Goal: Information Seeking & Learning: Learn about a topic

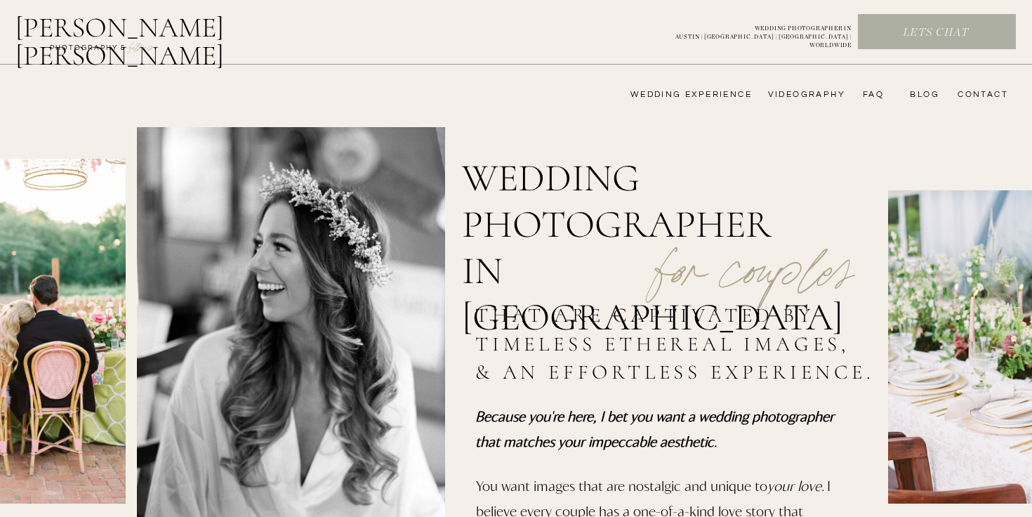
click at [824, 98] on nav "videography" at bounding box center [804, 94] width 81 height 11
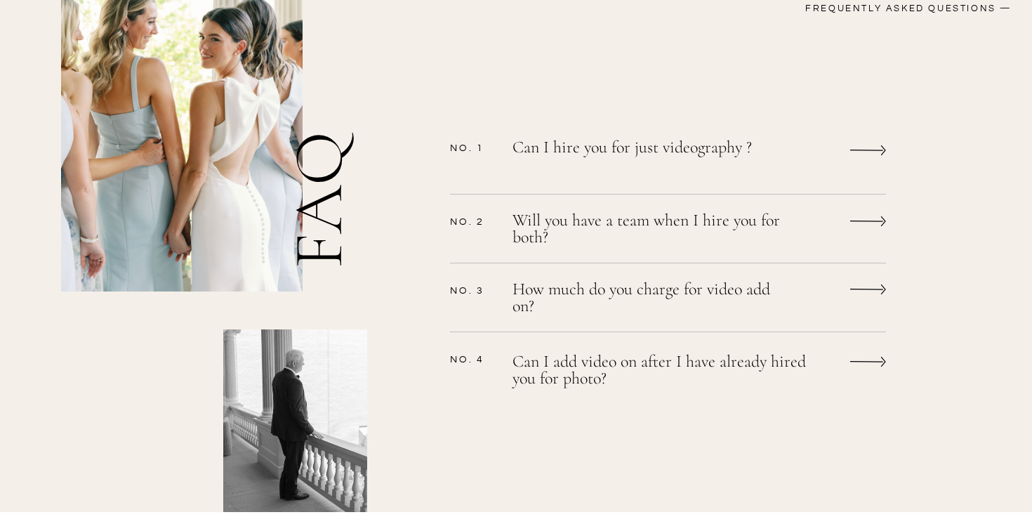
scroll to position [1152, 0]
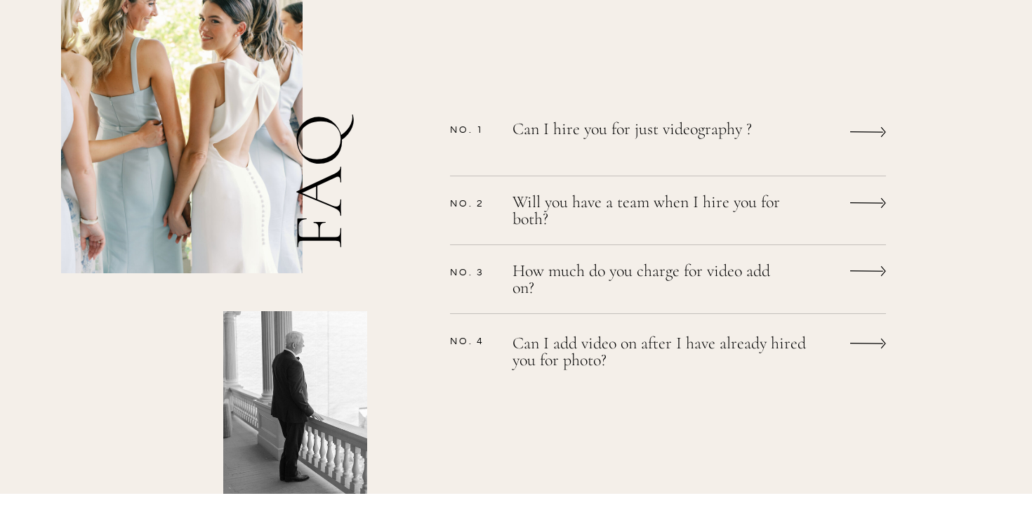
click at [861, 140] on icon at bounding box center [868, 132] width 36 height 27
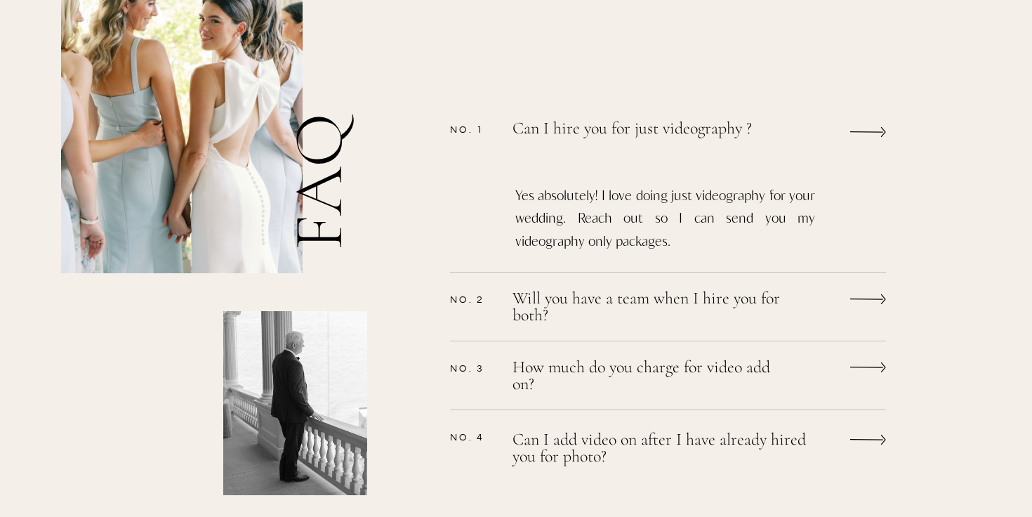
click at [860, 295] on icon at bounding box center [868, 299] width 36 height 27
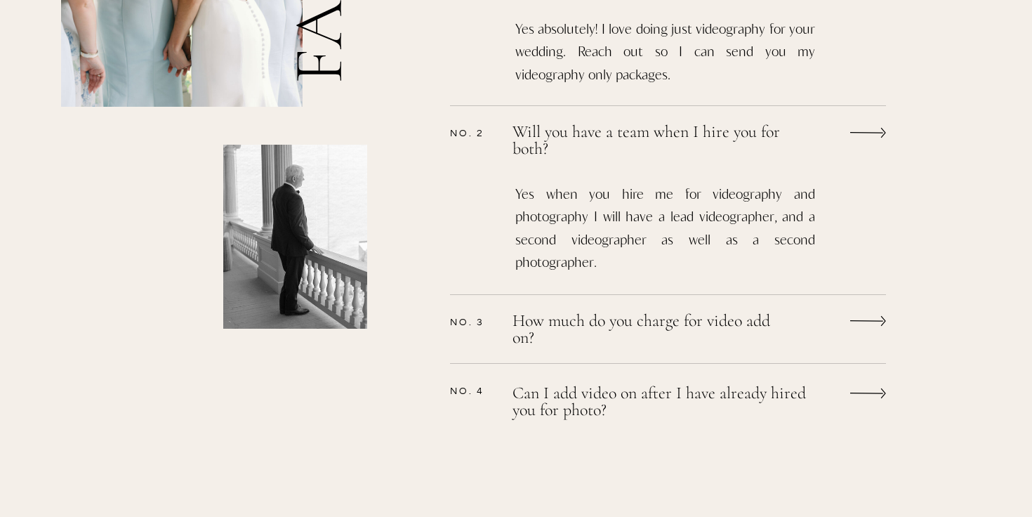
scroll to position [1344, 0]
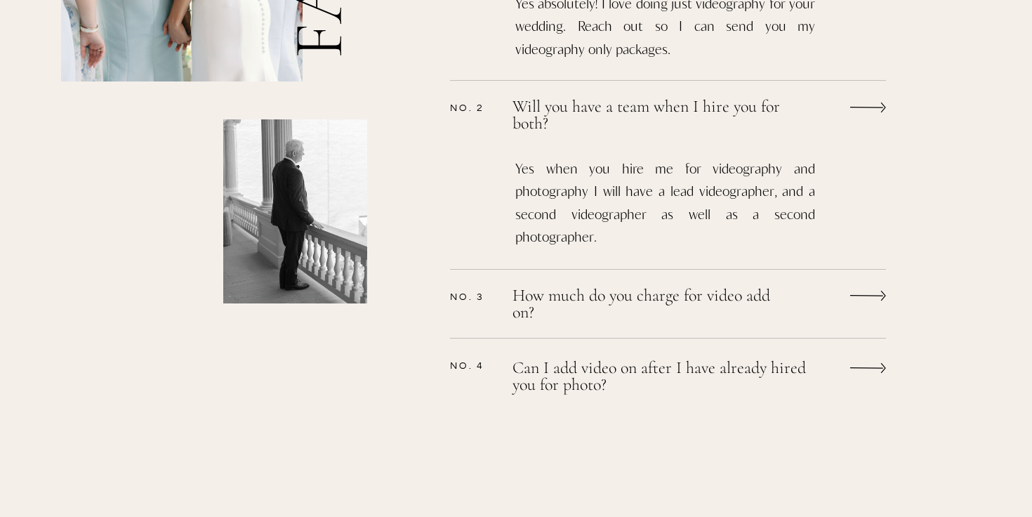
click at [868, 303] on icon at bounding box center [868, 295] width 36 height 27
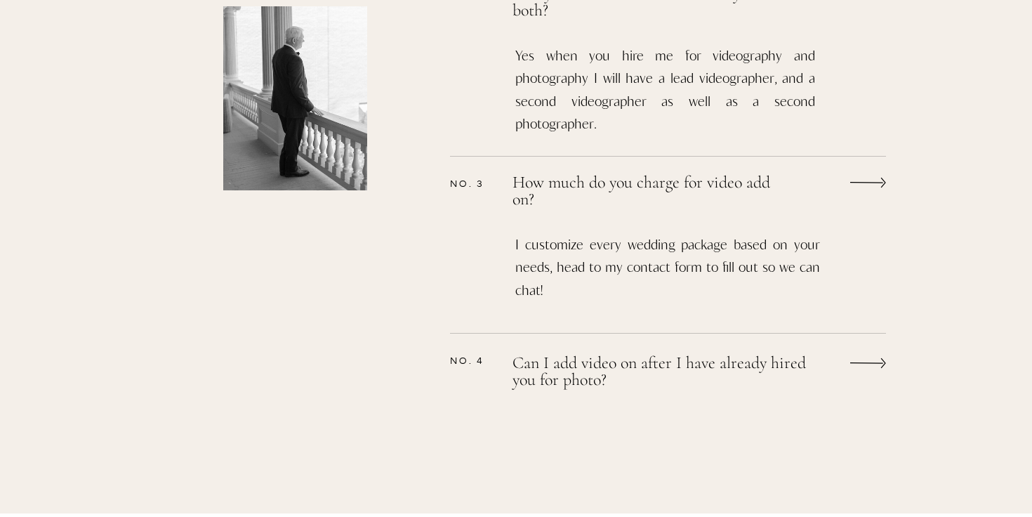
scroll to position [1458, 0]
click at [861, 369] on icon at bounding box center [868, 362] width 36 height 27
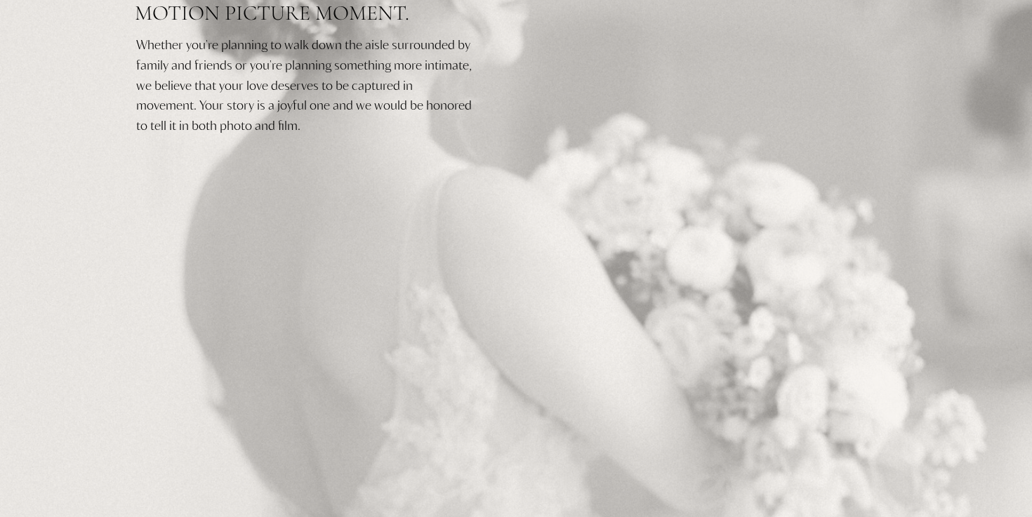
scroll to position [0, 0]
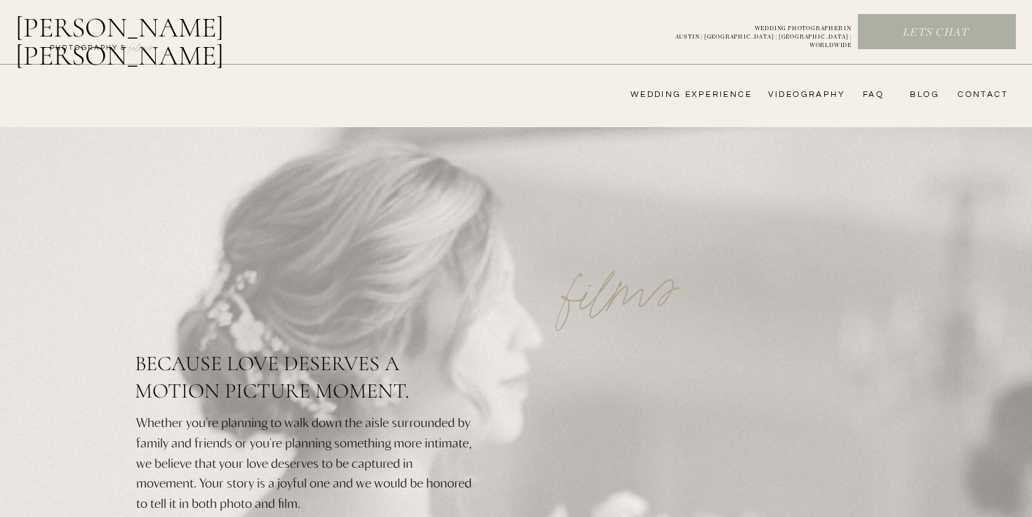
click at [863, 95] on nav "FAQ" at bounding box center [870, 94] width 28 height 11
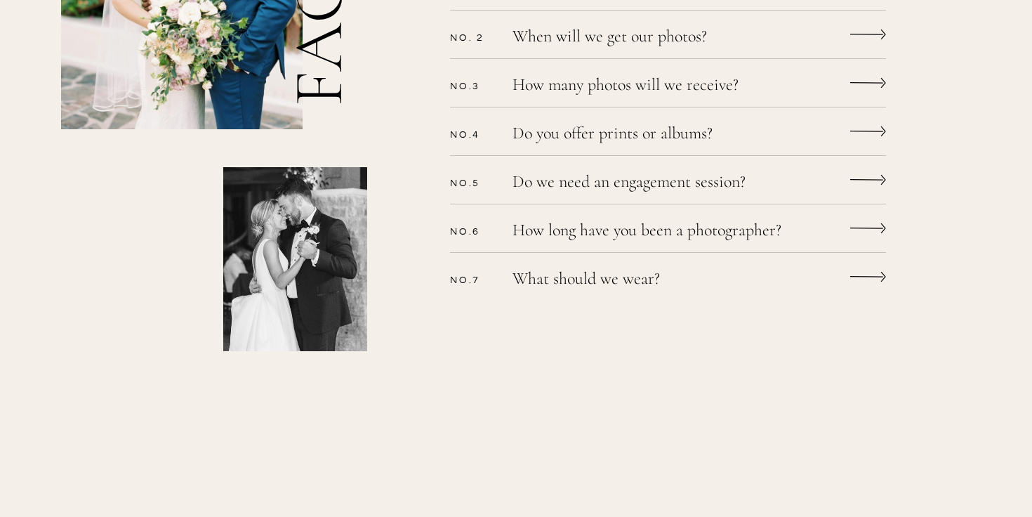
scroll to position [554, 0]
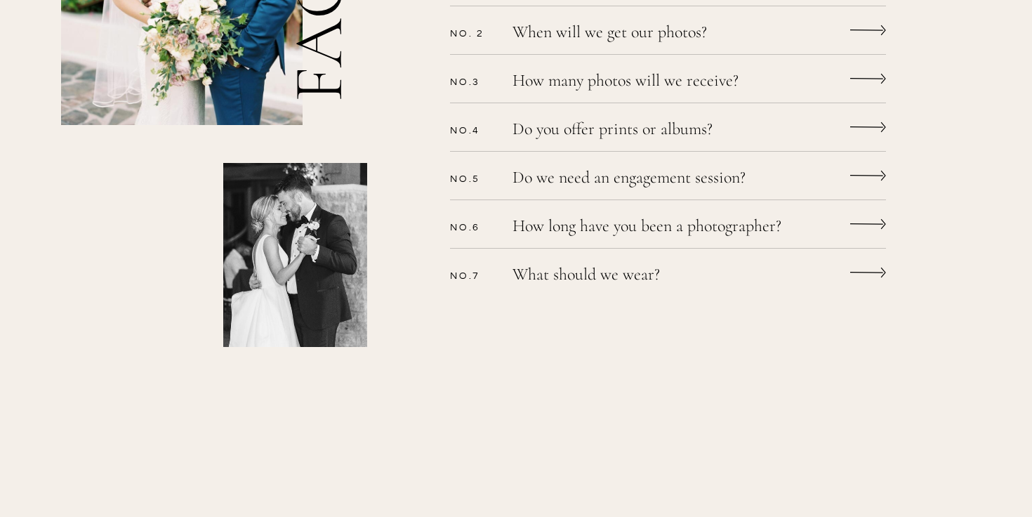
click at [609, 178] on p "Do we need an engagement session?" at bounding box center [650, 179] width 274 height 20
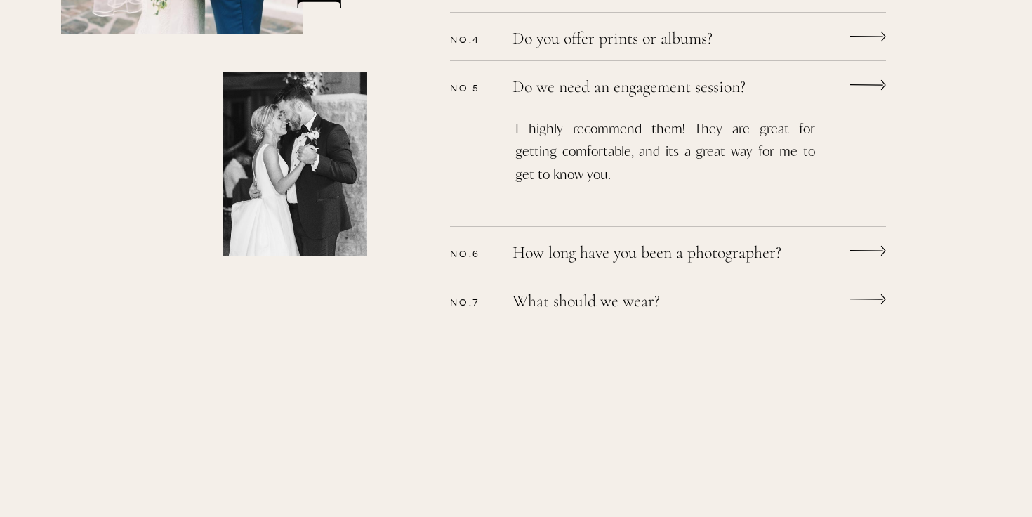
scroll to position [648, 0]
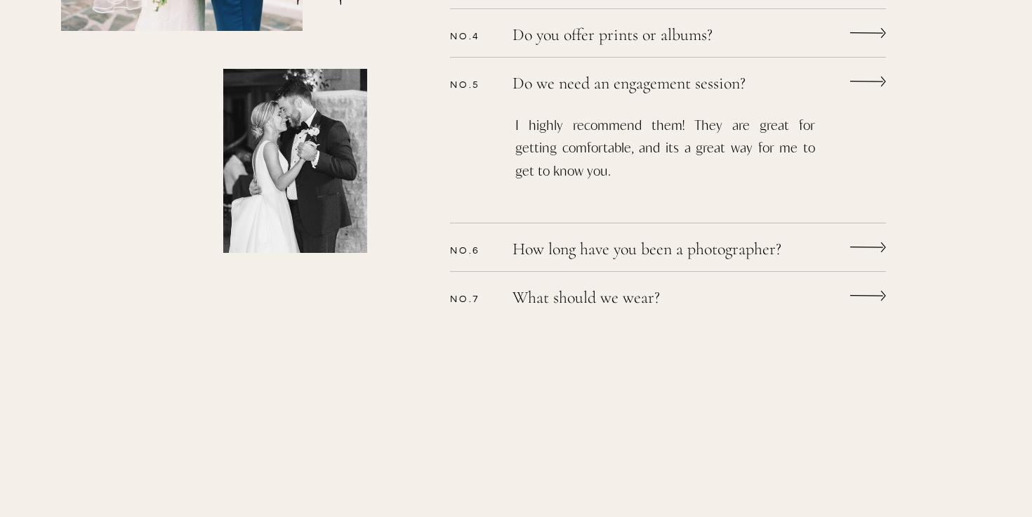
click at [603, 248] on p "How long have you been a photographer?" at bounding box center [674, 251] width 322 height 20
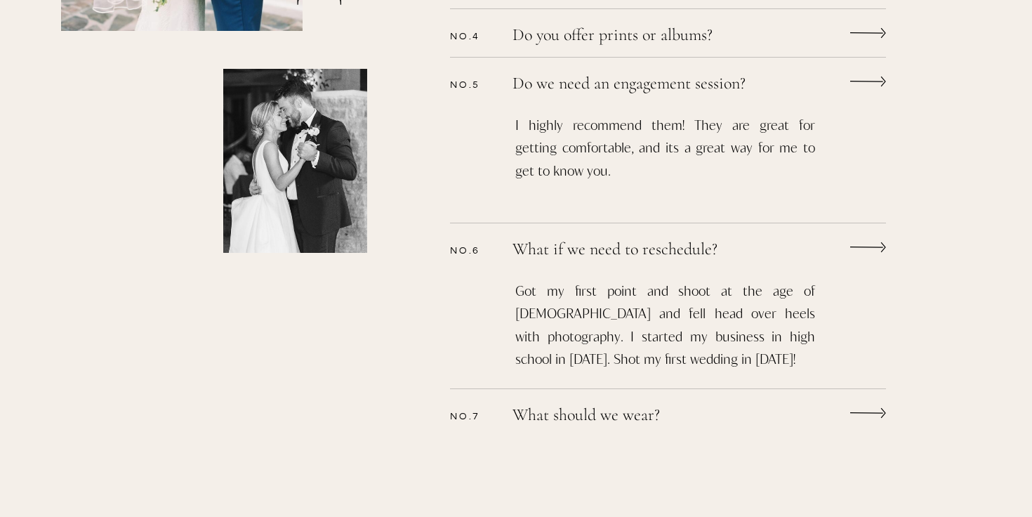
click at [602, 249] on p "What if we need to reschedule?" at bounding box center [650, 251] width 274 height 20
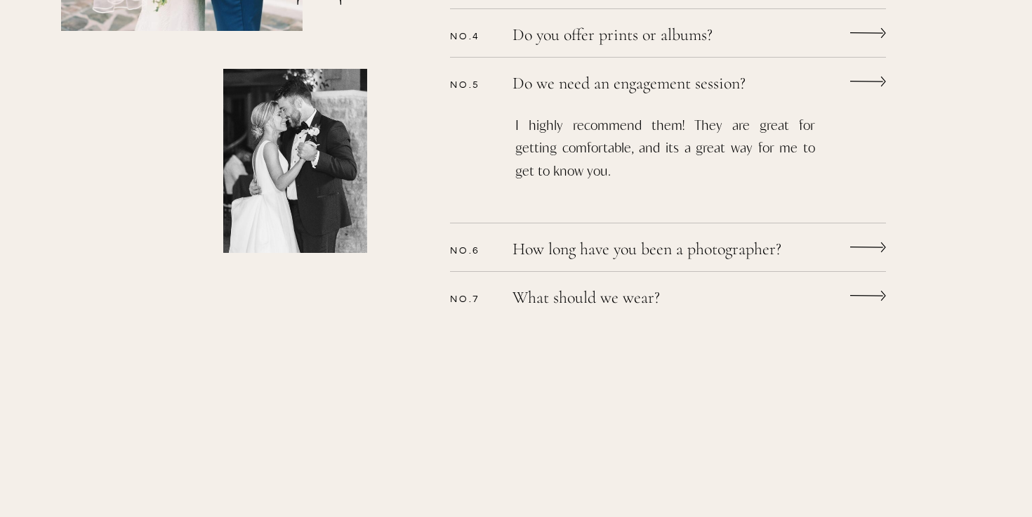
click at [616, 294] on p "What should we wear?" at bounding box center [650, 299] width 274 height 20
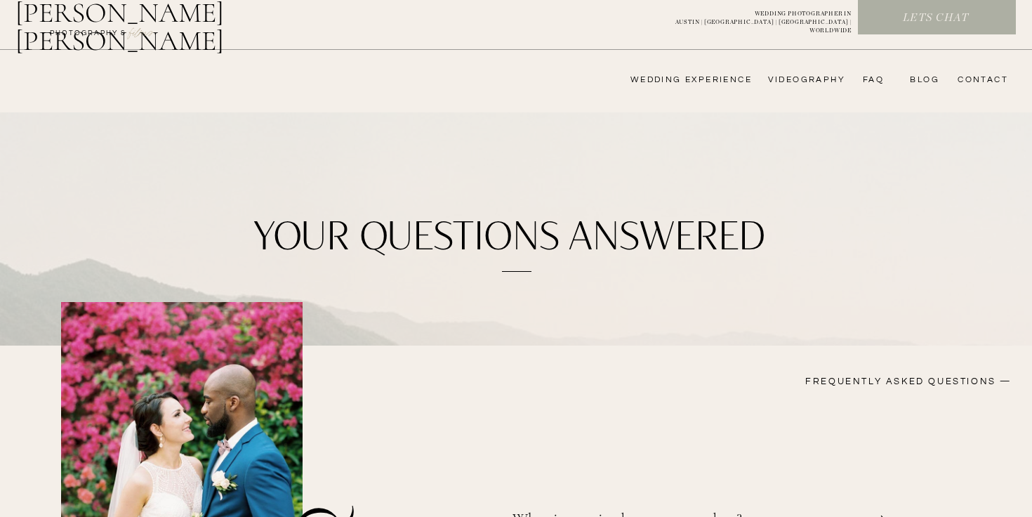
scroll to position [0, 0]
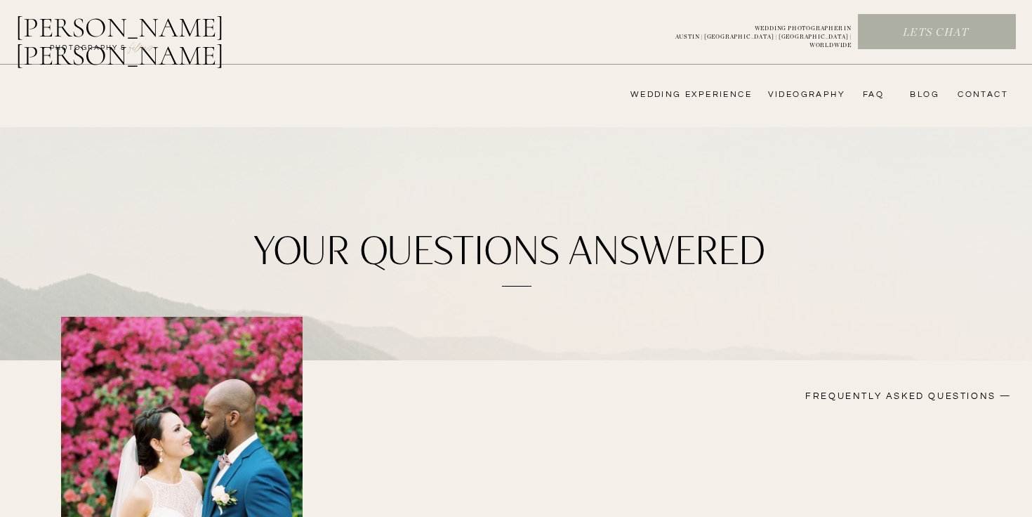
click at [720, 90] on nav "wedding experience" at bounding box center [681, 94] width 141 height 11
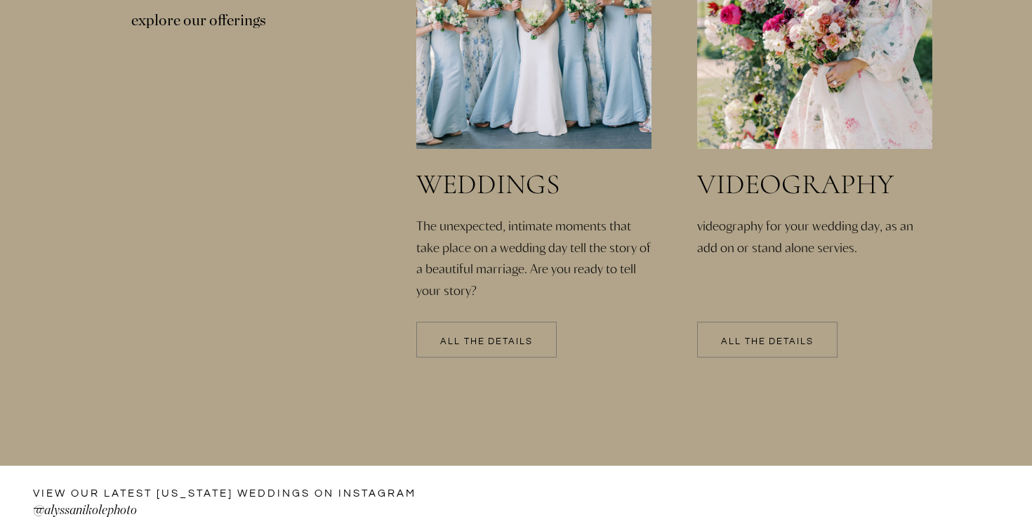
scroll to position [3074, 0]
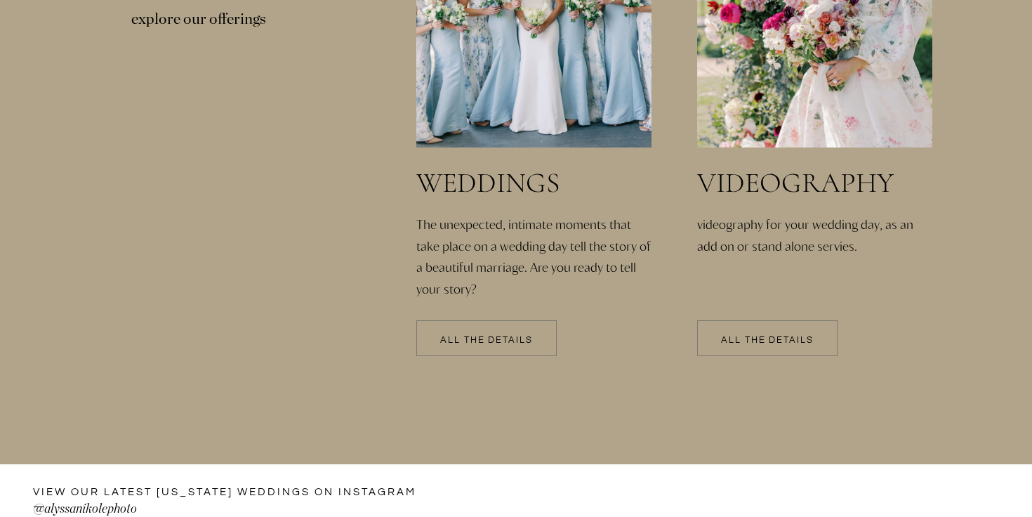
click at [523, 350] on div at bounding box center [486, 338] width 140 height 36
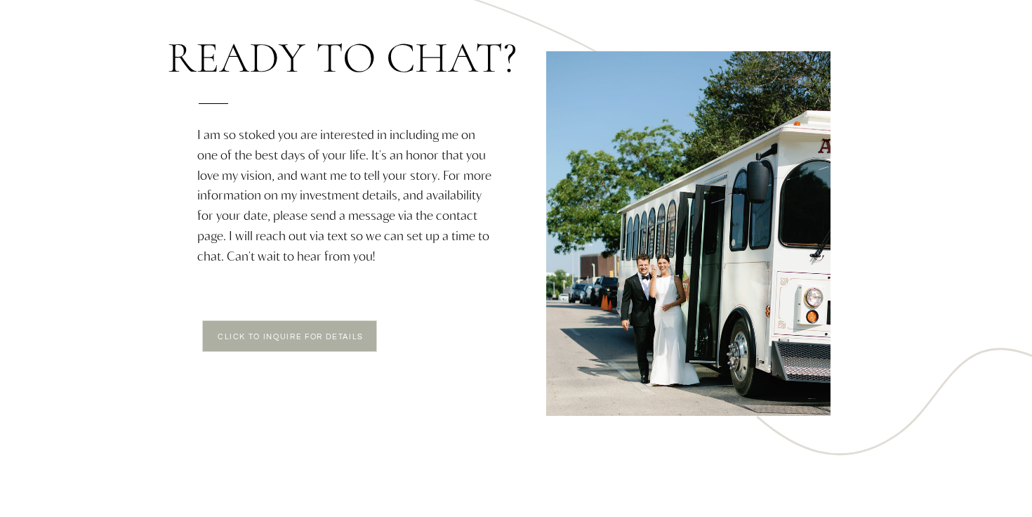
scroll to position [2475, 0]
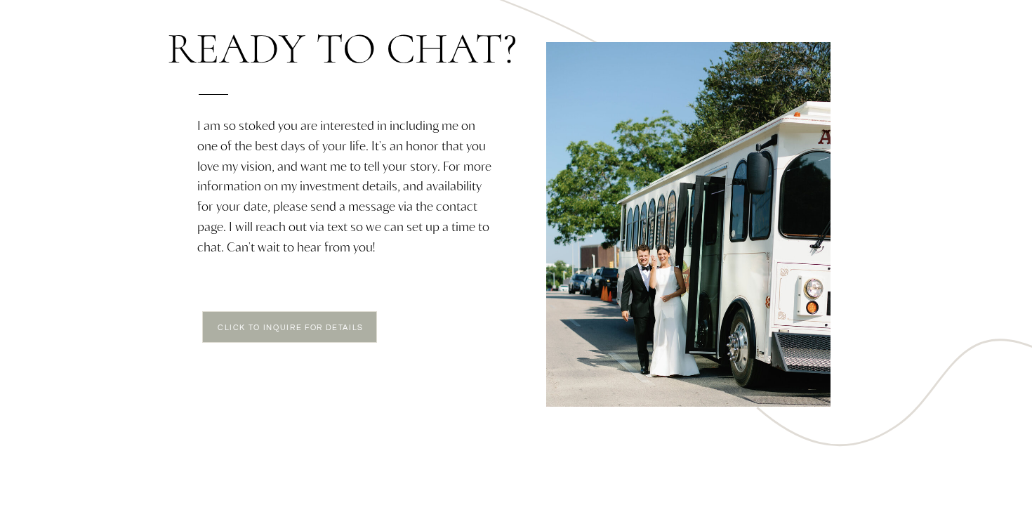
click at [323, 315] on div at bounding box center [289, 327] width 175 height 32
